Goal: Find specific page/section

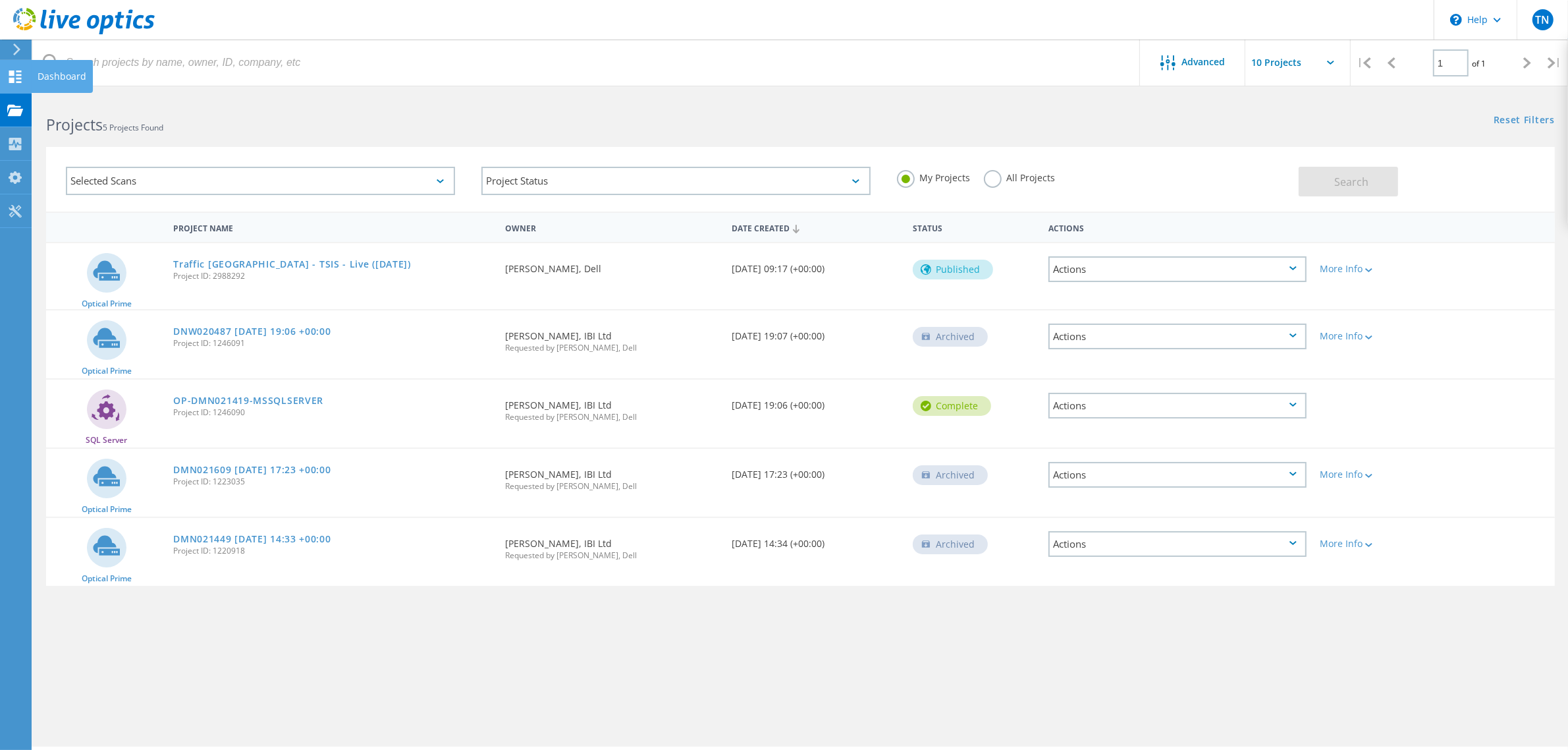
click at [31, 79] on div "Dashboard" at bounding box center [62, 76] width 62 height 33
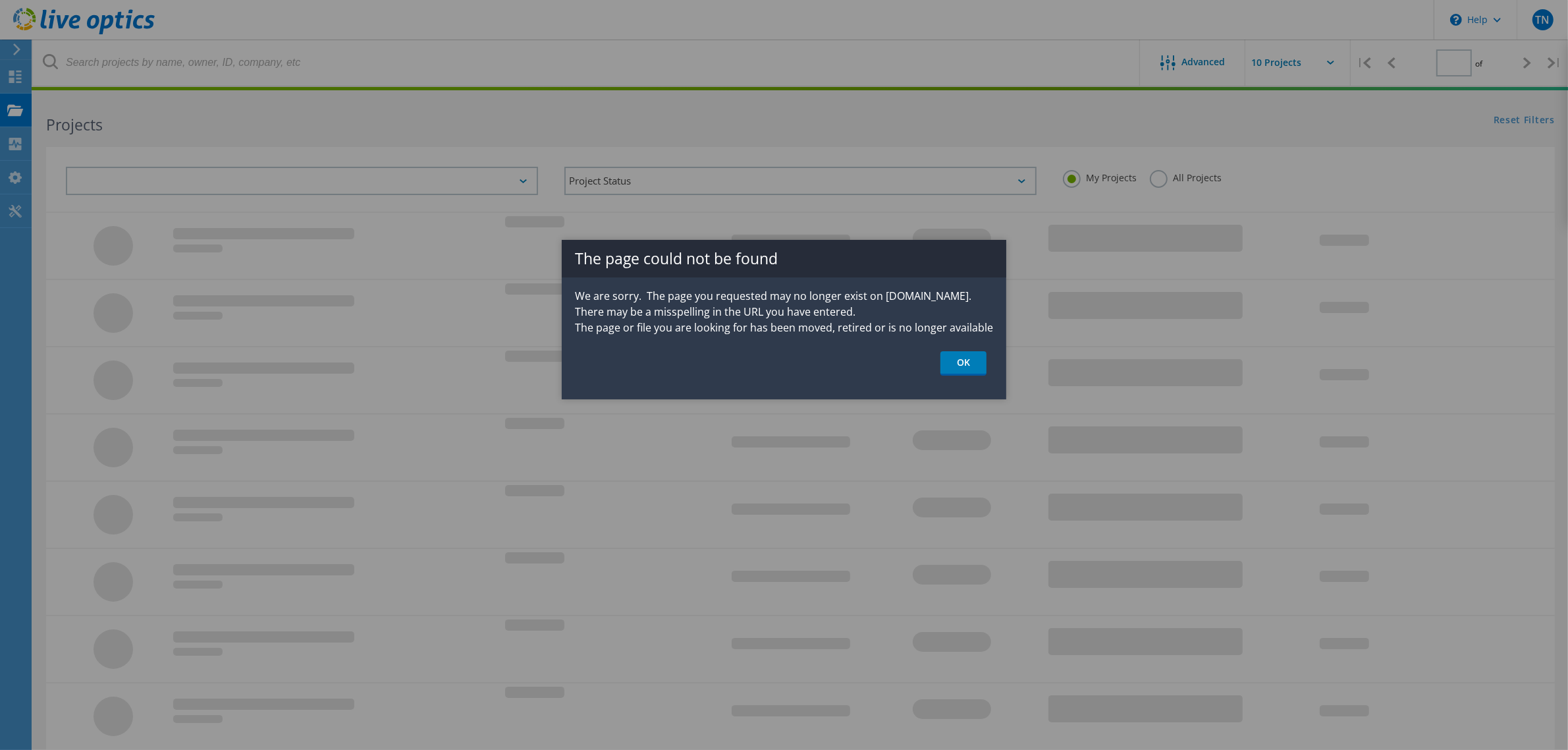
type input "1"
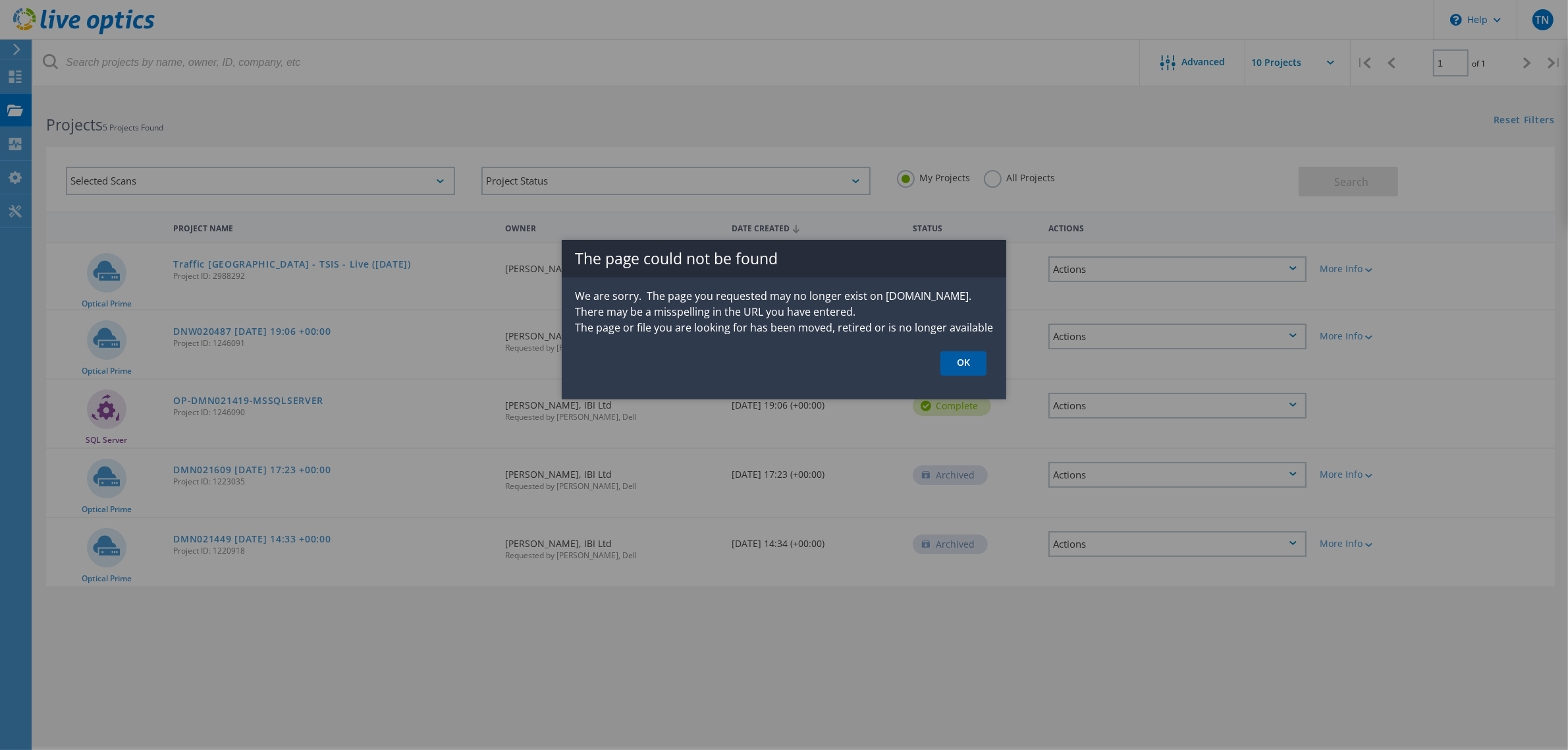
click at [976, 364] on link "OK" at bounding box center [963, 363] width 46 height 24
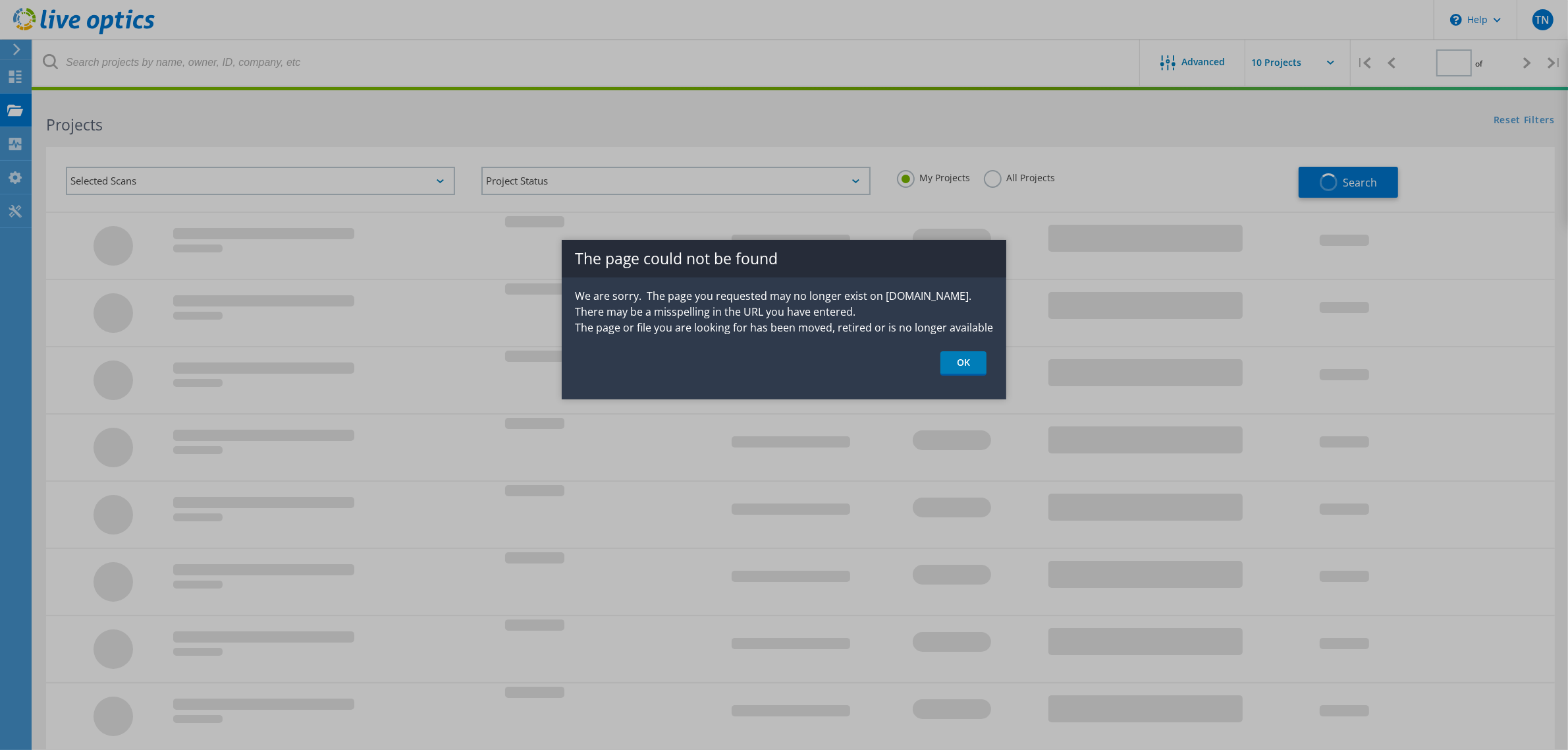
type input "1"
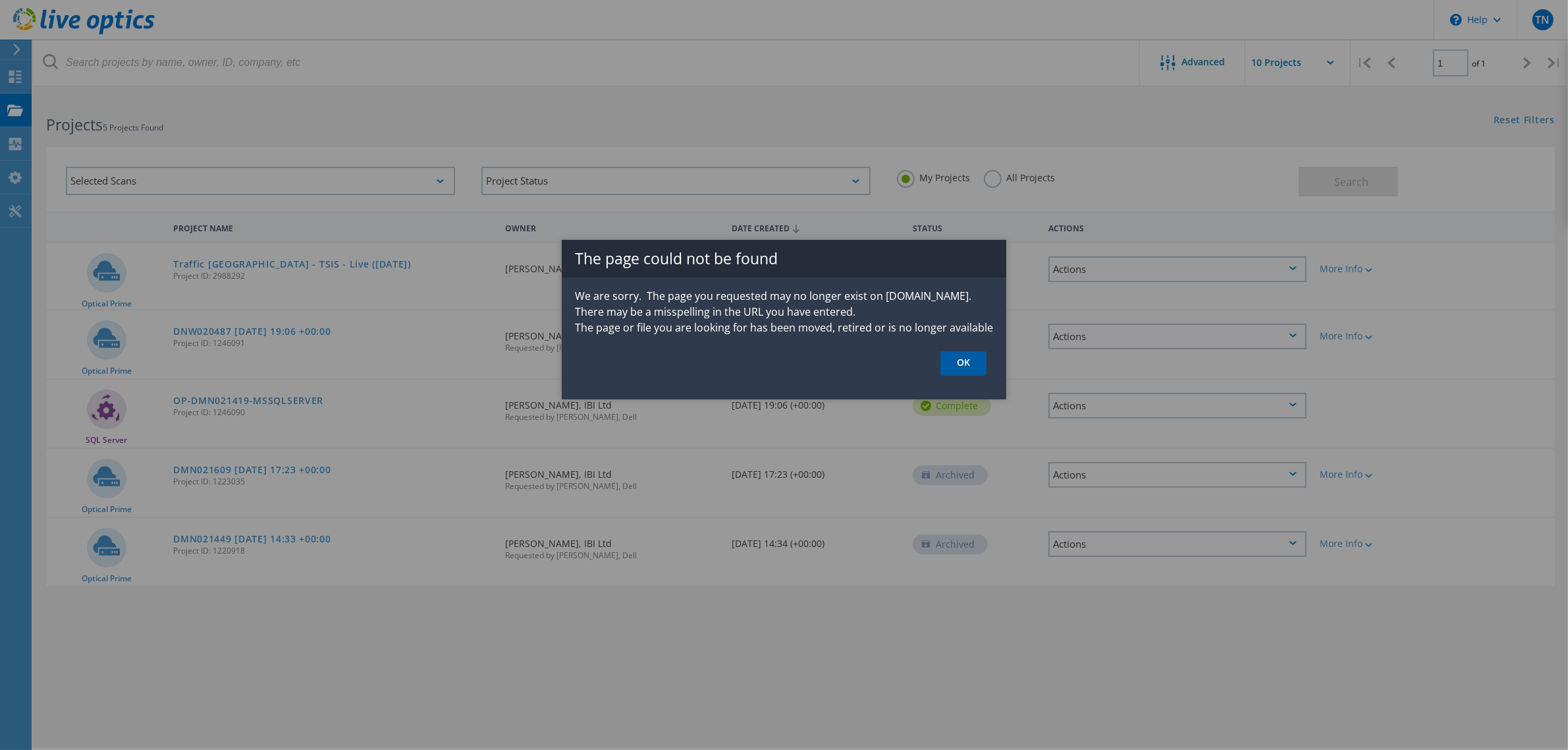
click at [952, 365] on link "OK" at bounding box center [963, 363] width 46 height 24
